Goal: Find contact information

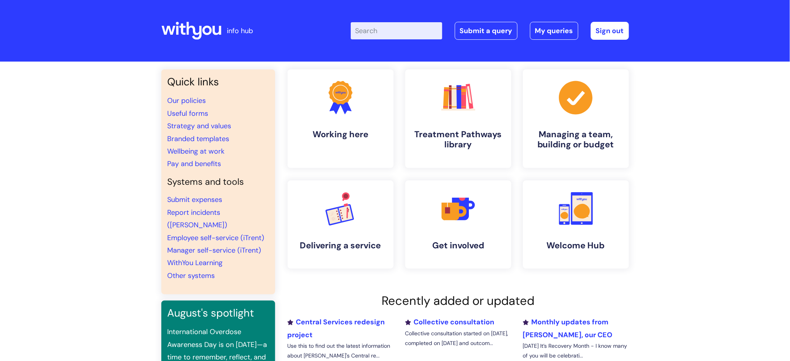
click at [378, 32] on input "Enter your search term here..." at bounding box center [397, 30] width 92 height 17
type input "pay"
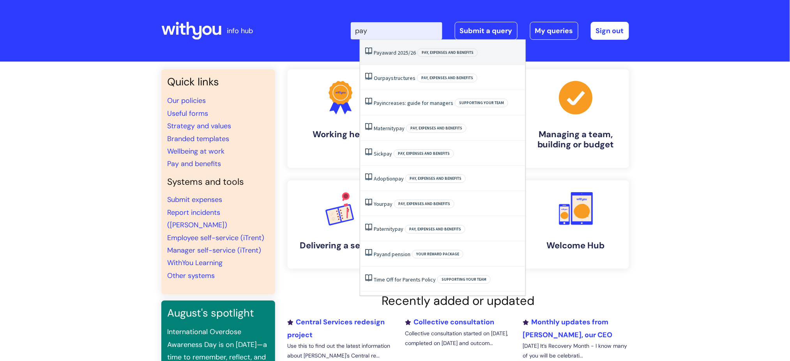
click at [397, 52] on link "Pay award 2025/26" at bounding box center [395, 52] width 42 height 7
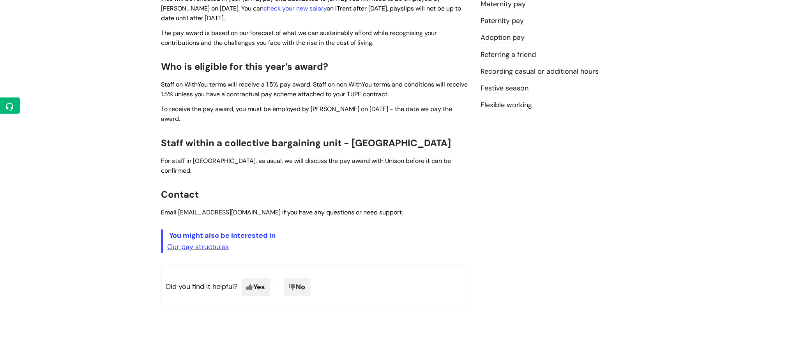
scroll to position [260, 0]
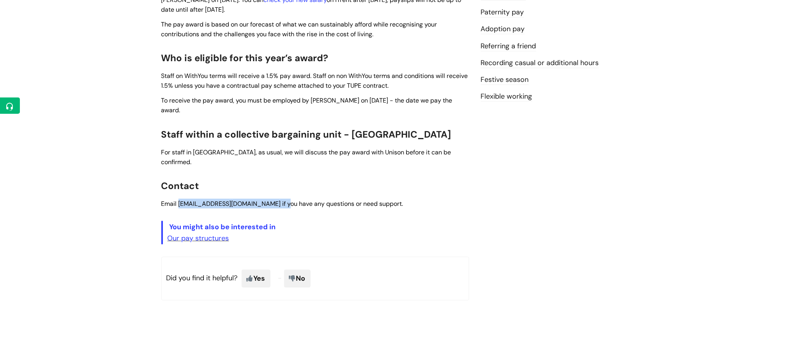
drag, startPoint x: 285, startPoint y: 185, endPoint x: 178, endPoint y: 185, distance: 107.2
click at [178, 199] on span "Email [EMAIL_ADDRESS][DOMAIN_NAME] if you have any questions or need support." at bounding box center [282, 203] width 242 height 8
copy span "[EMAIL_ADDRESS][DOMAIN_NAME]"
